Goal: Check status: Check status

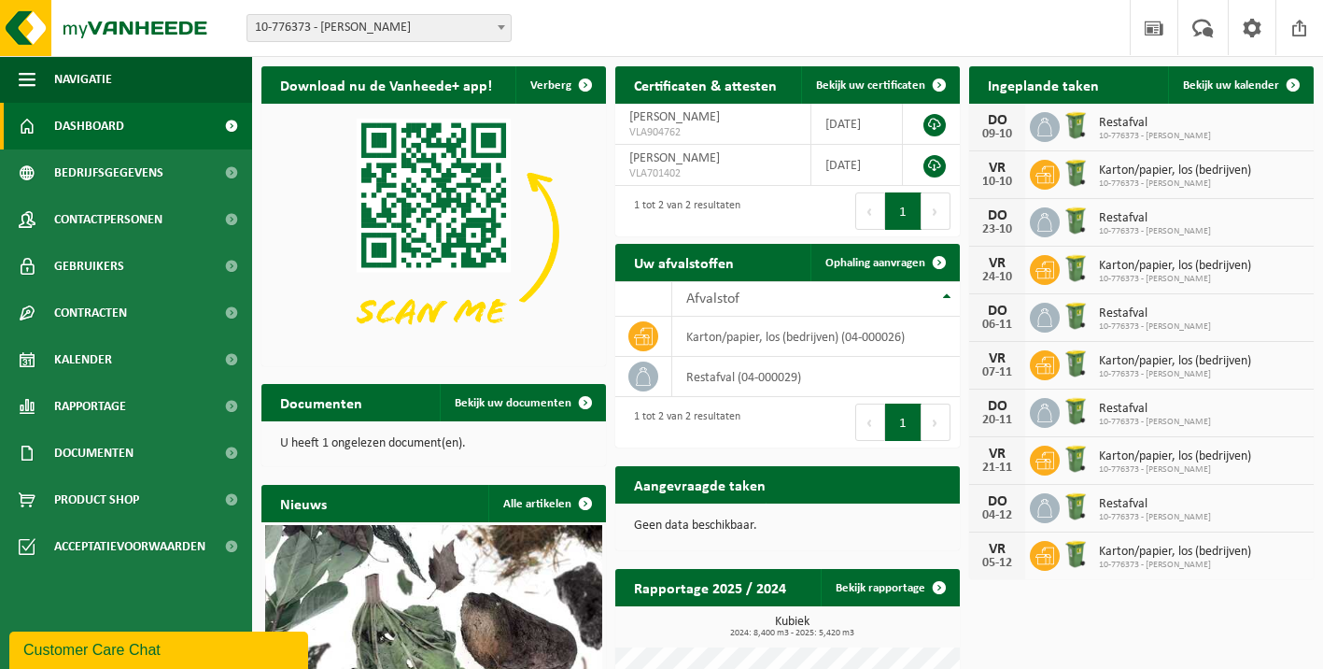
drag, startPoint x: 977, startPoint y: 126, endPoint x: 1027, endPoint y: 133, distance: 50.8
click at [1027, 133] on div "[DATE] Restafval 10-776373 - [PERSON_NAME]" at bounding box center [1141, 128] width 345 height 48
drag, startPoint x: 1027, startPoint y: 133, endPoint x: 1160, endPoint y: 135, distance: 132.6
click at [1160, 135] on span "10-776373 - [PERSON_NAME]" at bounding box center [1155, 136] width 112 height 11
click at [1146, 123] on span "Restafval" at bounding box center [1155, 123] width 112 height 15
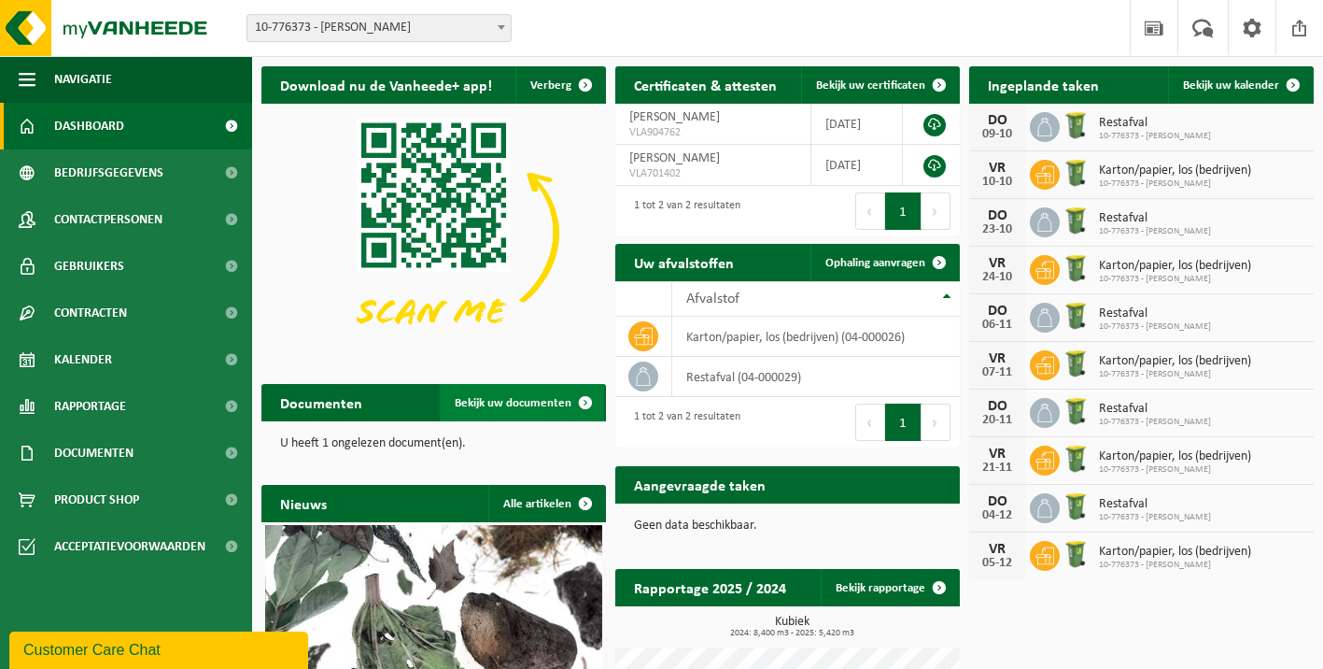
click at [514, 403] on span "Bekijk uw documenten" at bounding box center [513, 403] width 117 height 12
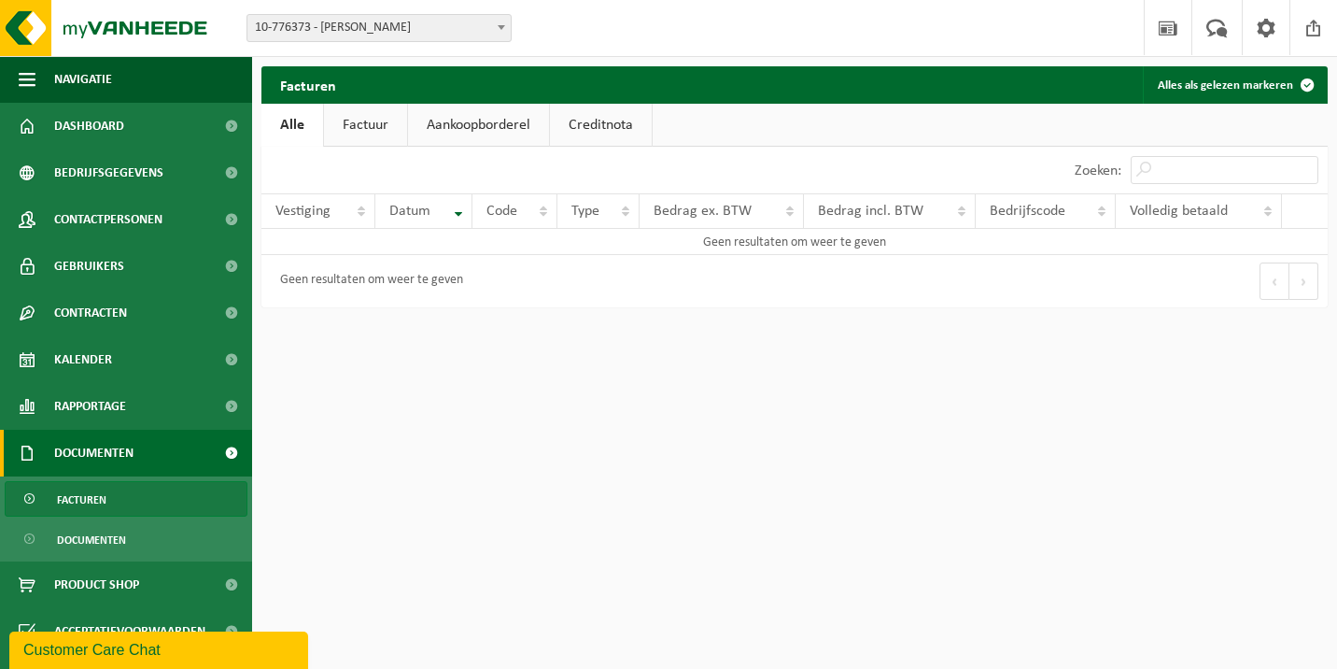
click at [371, 129] on link "Factuur" at bounding box center [365, 125] width 83 height 43
click at [459, 125] on link "Aankoopborderel" at bounding box center [480, 125] width 141 height 43
click at [586, 128] on link "Creditnota" at bounding box center [609, 125] width 102 height 43
click at [318, 135] on link "Alle" at bounding box center [291, 125] width 61 height 43
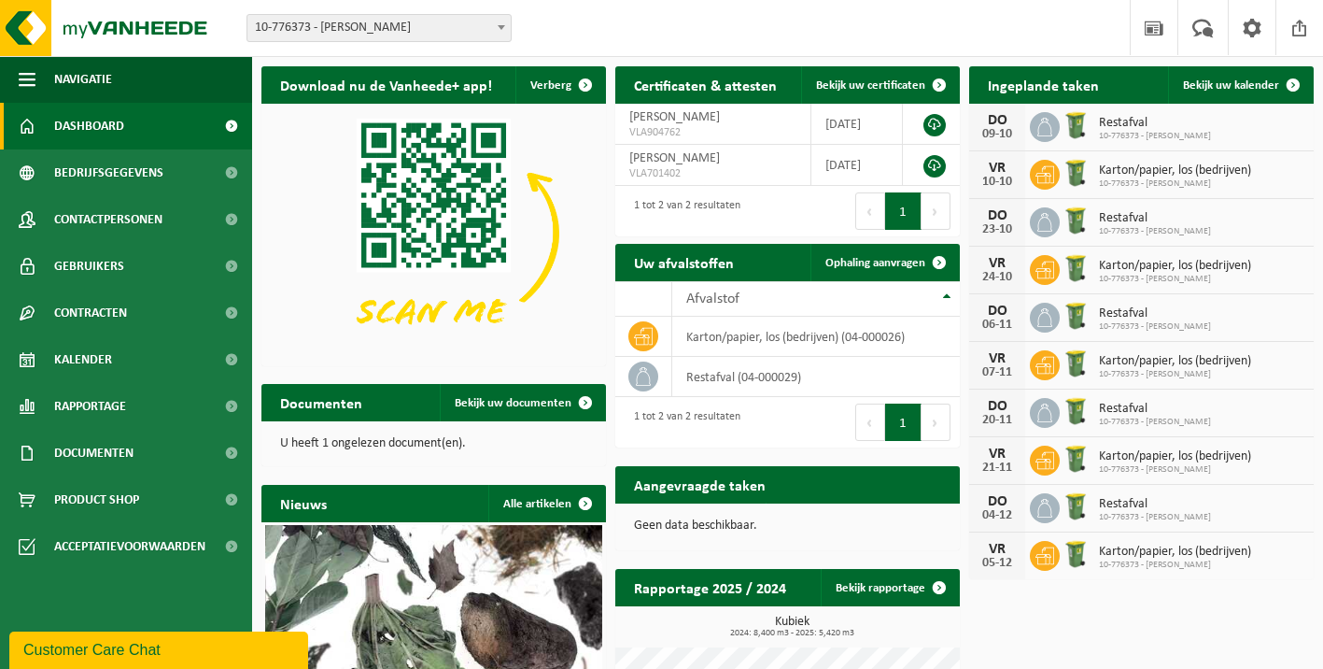
click at [406, 445] on p "U heeft 1 ongelezen document(en)." at bounding box center [433, 443] width 307 height 13
click at [487, 448] on p "U heeft 1 ongelezen document(en)." at bounding box center [433, 443] width 307 height 13
drag, startPoint x: 483, startPoint y: 450, endPoint x: 284, endPoint y: 443, distance: 199.0
click at [284, 443] on div "U heeft 1 ongelezen document(en)." at bounding box center [433, 443] width 345 height 45
drag, startPoint x: 284, startPoint y: 443, endPoint x: 447, endPoint y: 445, distance: 163.4
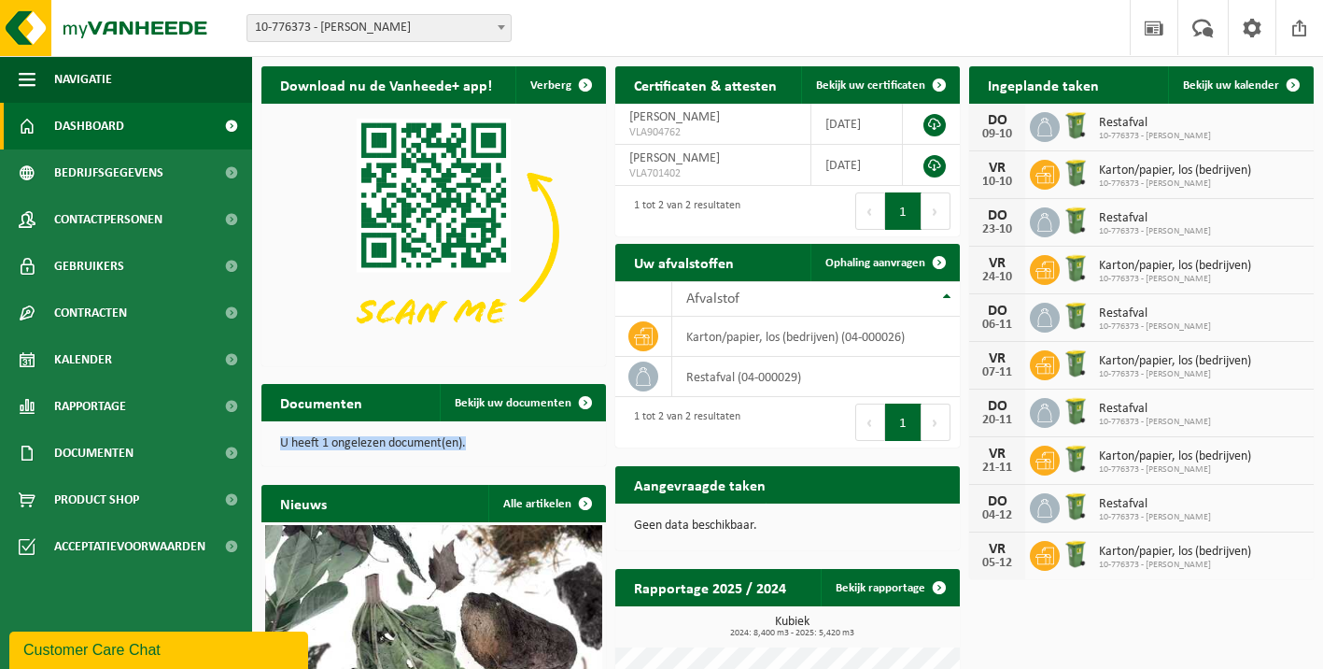
click at [447, 445] on p "U heeft 1 ongelezen document(en)." at bounding box center [433, 443] width 307 height 13
